Goal: Task Accomplishment & Management: Use online tool/utility

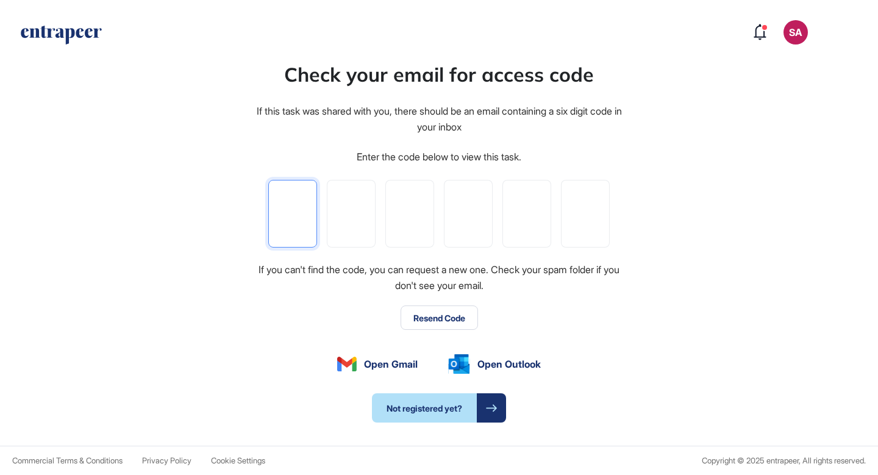
type input "*"
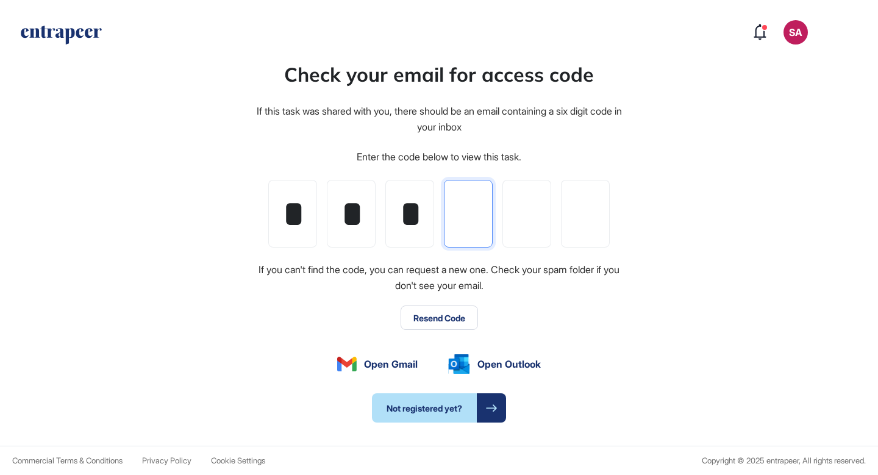
type input "*"
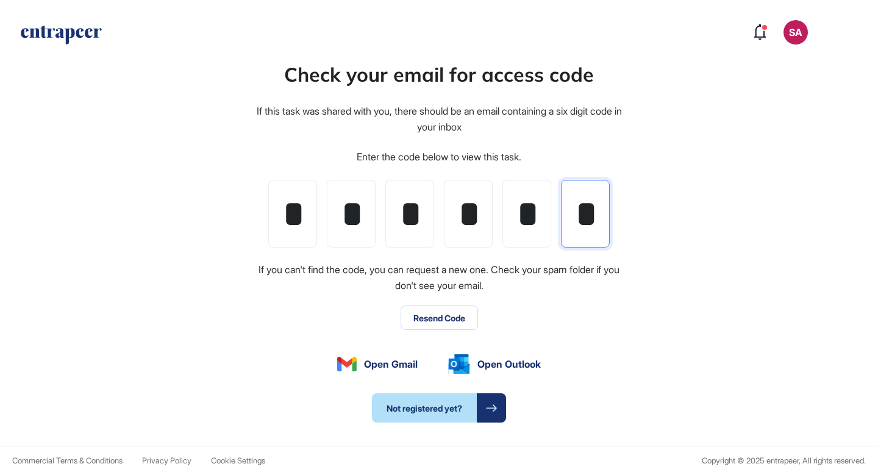
scroll to position [0, 2]
type input "*"
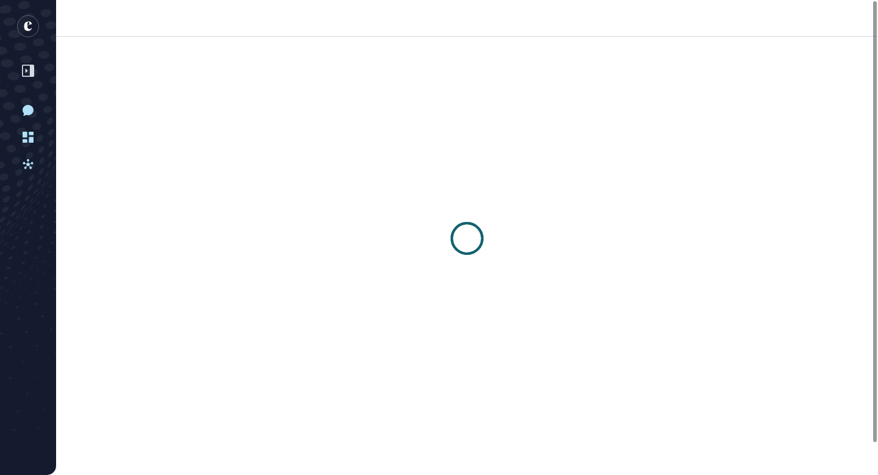
click at [430, 319] on div at bounding box center [467, 239] width 822 height 404
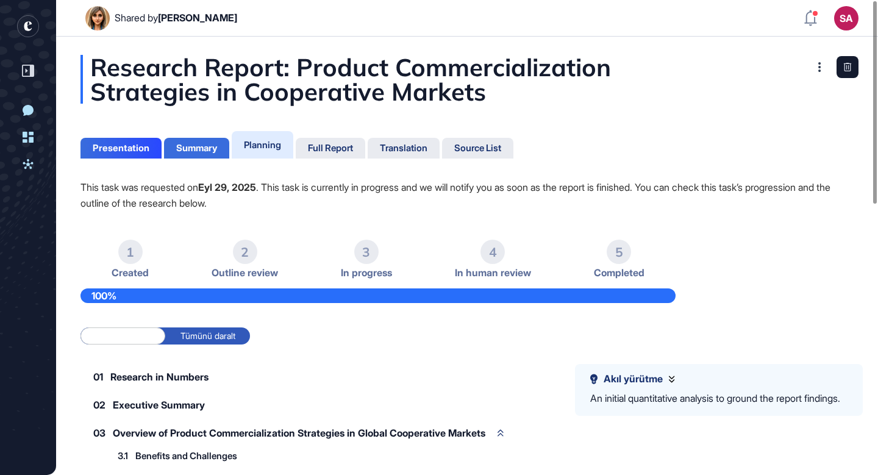
click at [198, 146] on div "Summary" at bounding box center [196, 148] width 41 height 11
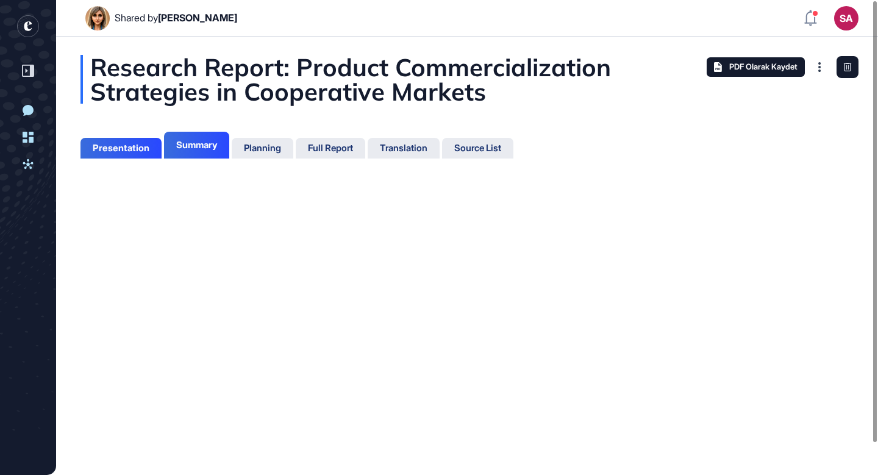
scroll to position [414, 3]
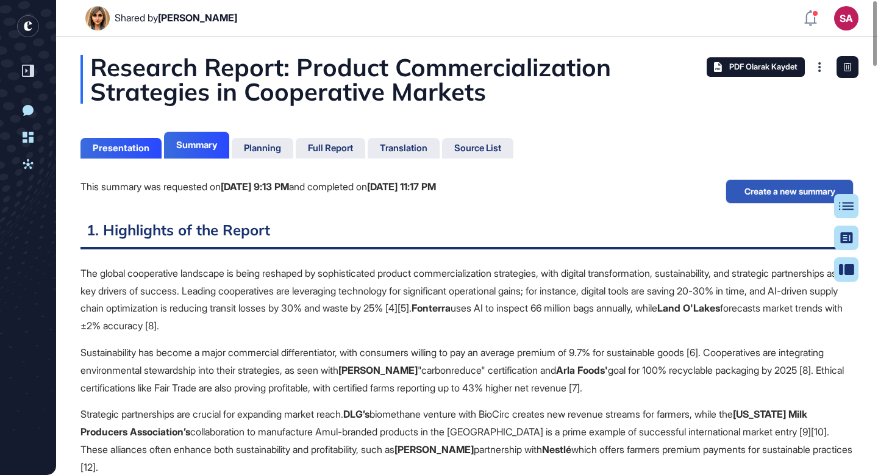
scroll to position [5, 1]
click at [841, 268] on div at bounding box center [851, 269] width 24 height 24
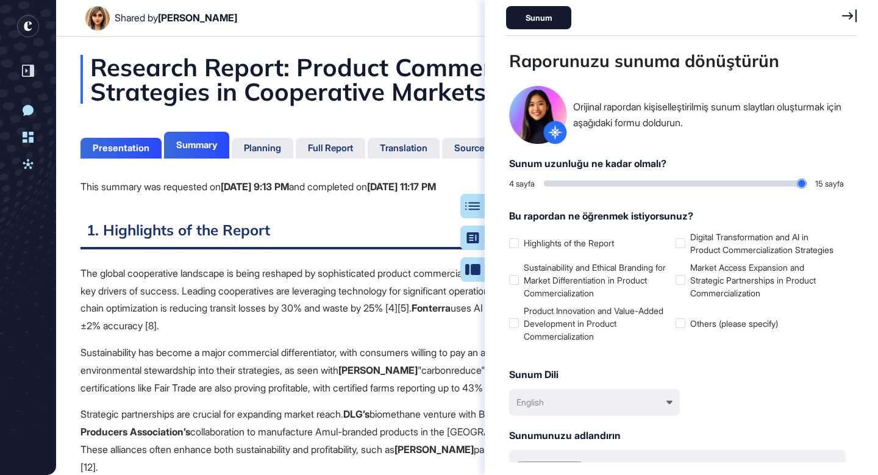
click at [846, 16] on icon at bounding box center [849, 15] width 15 height 13
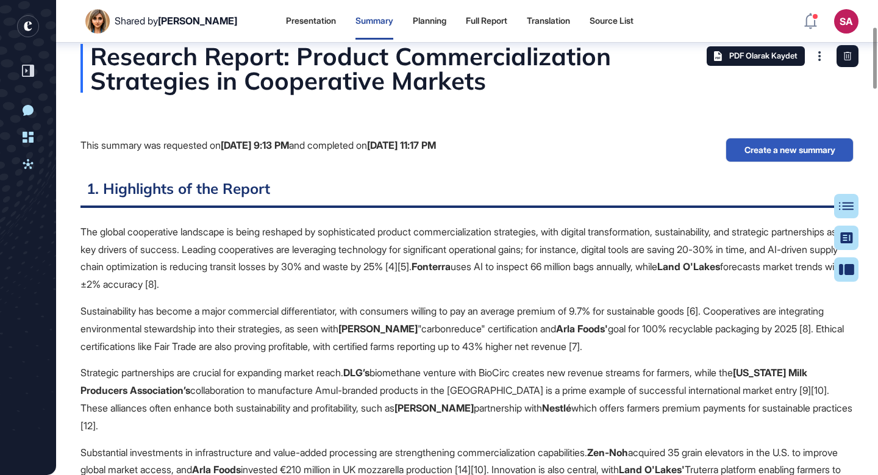
scroll to position [0, 0]
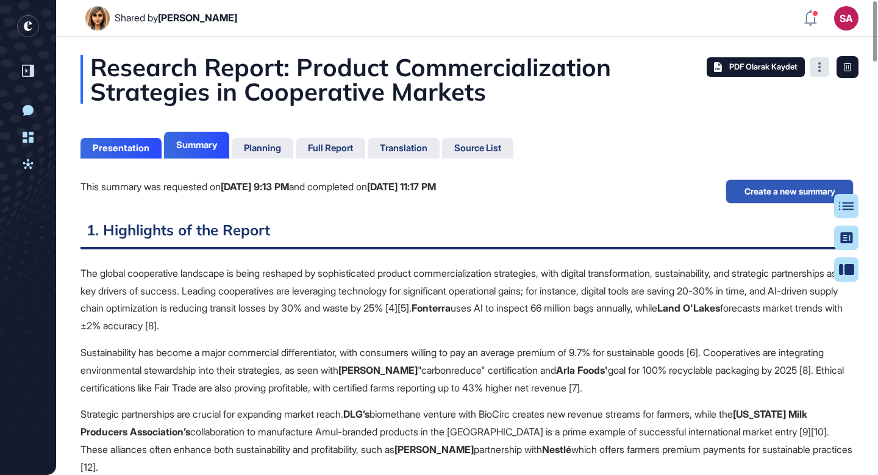
click at [819, 64] on icon at bounding box center [819, 67] width 2 height 10
click at [845, 207] on icon at bounding box center [851, 206] width 15 height 9
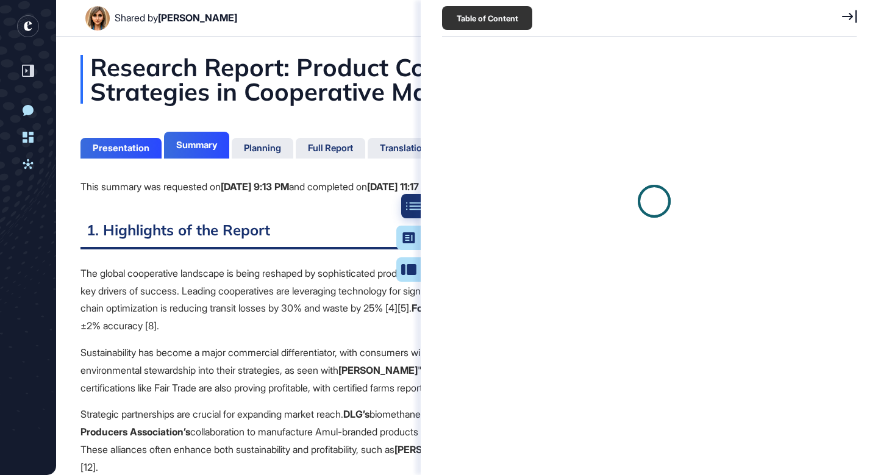
scroll to position [5, 1]
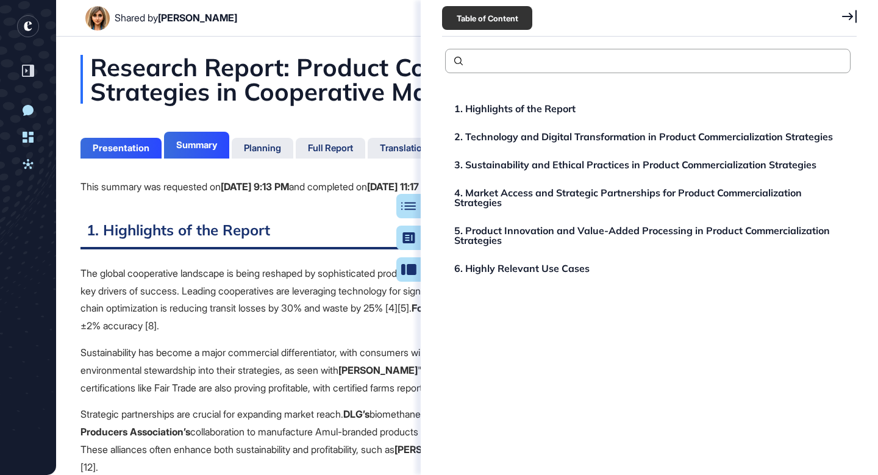
click at [406, 102] on div "Research Report: Product Commercialization Strategies in Cooperative Markets" at bounding box center [466, 79] width 773 height 49
click at [849, 10] on icon at bounding box center [849, 16] width 15 height 13
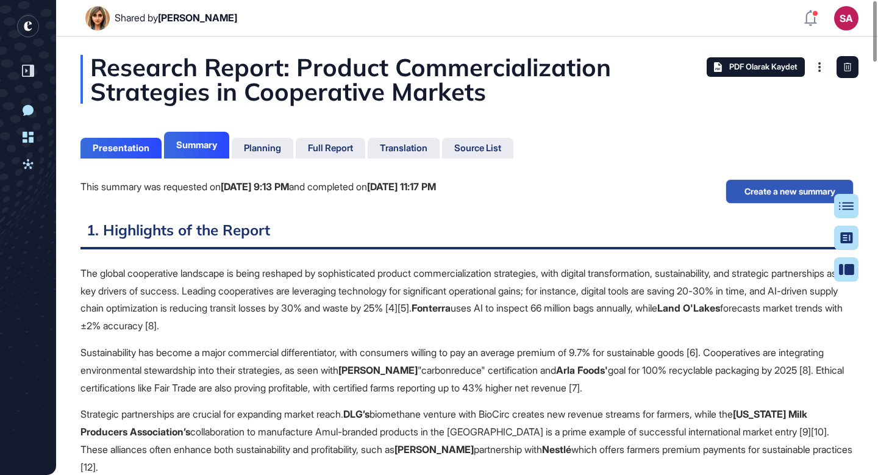
click at [627, 191] on div "This summary was requested on [DATE] 9:13 PM and completed on [DATE] 11:17 PM C…" at bounding box center [466, 199] width 773 height 40
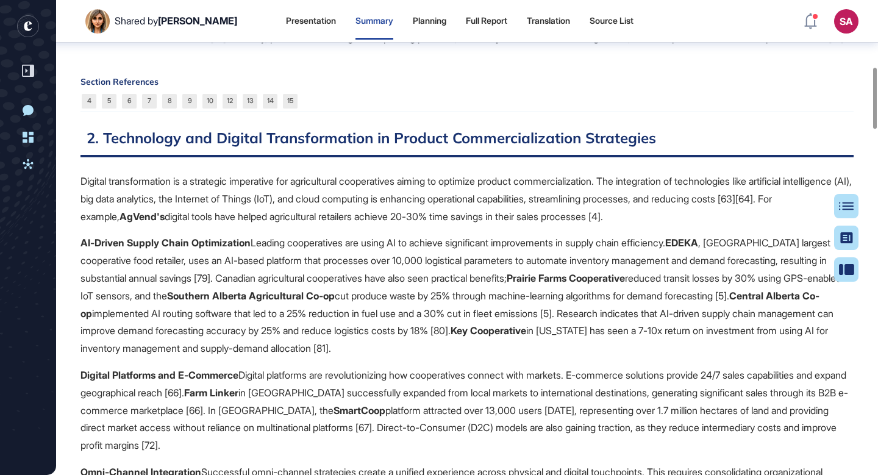
scroll to position [0, 0]
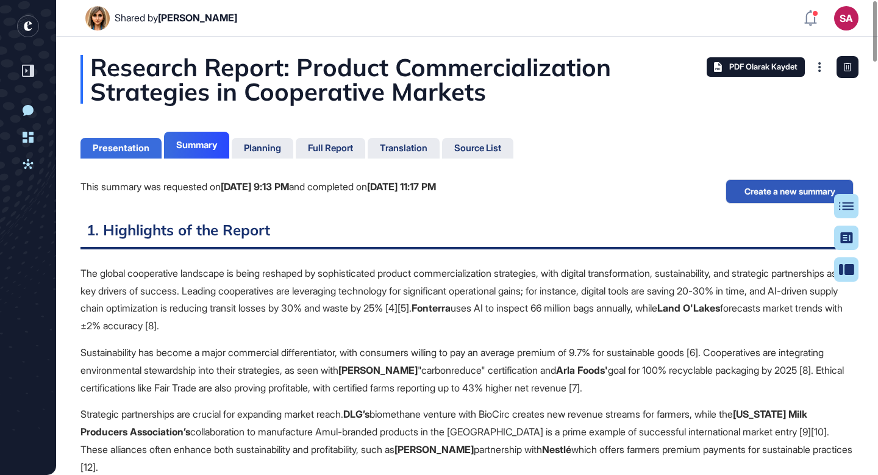
click at [127, 146] on div "Presentation" at bounding box center [121, 148] width 57 height 11
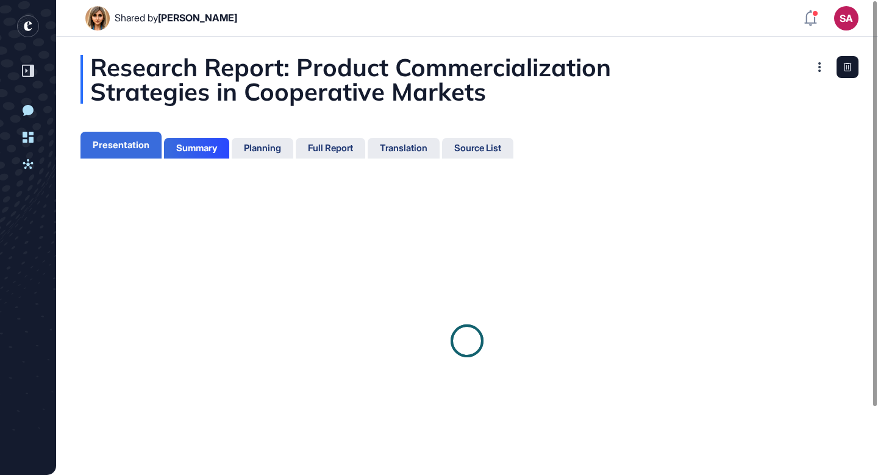
scroll to position [414, 3]
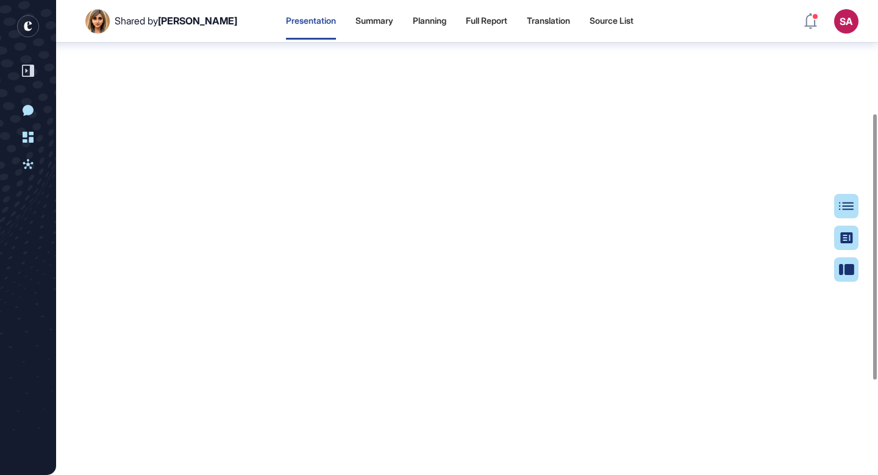
scroll to position [203, 0]
click at [359, 20] on div "Summary" at bounding box center [374, 21] width 38 height 10
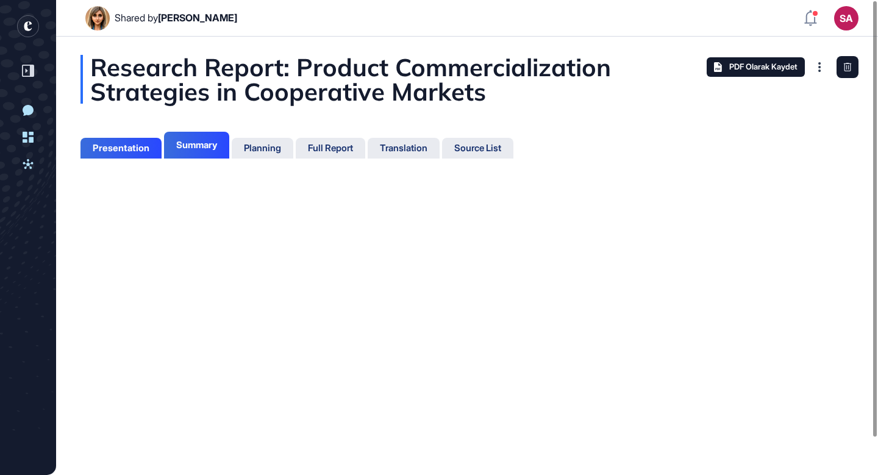
scroll to position [414, 3]
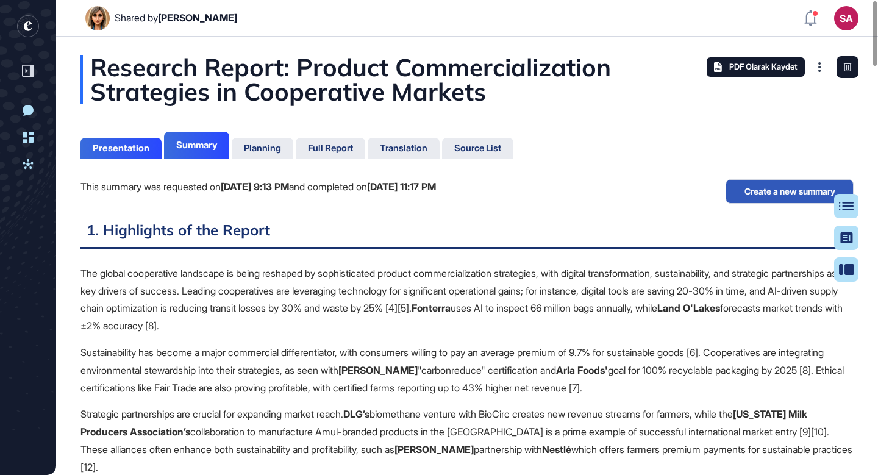
scroll to position [5, 1]
click at [418, 152] on div "Translation" at bounding box center [404, 148] width 48 height 11
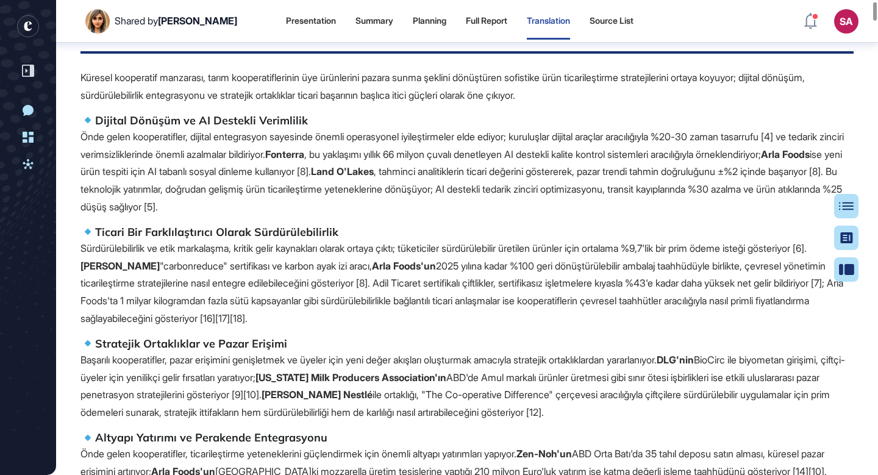
scroll to position [243, 0]
